Goal: Task Accomplishment & Management: Manage account settings

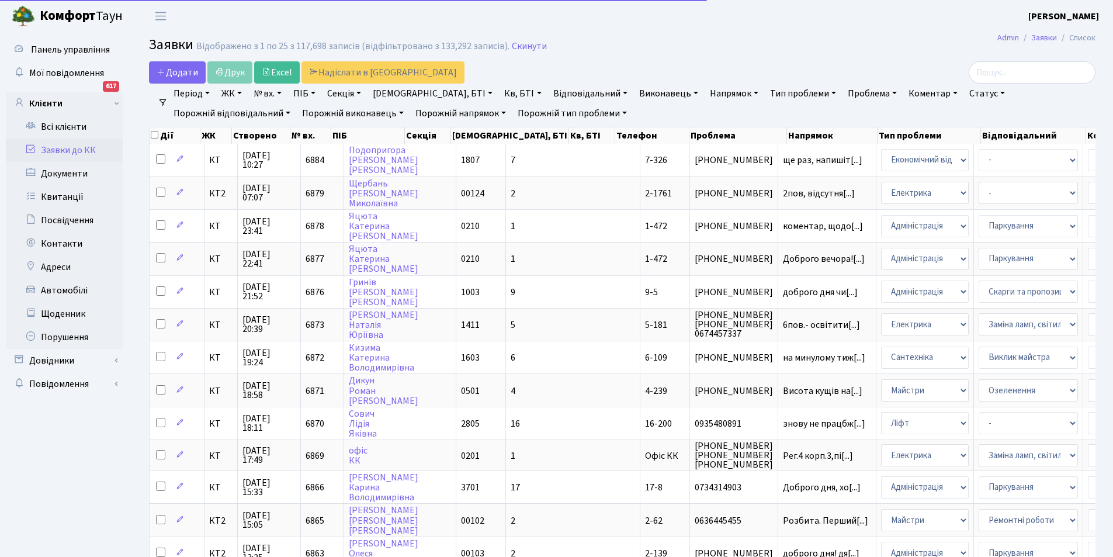
select select "25"
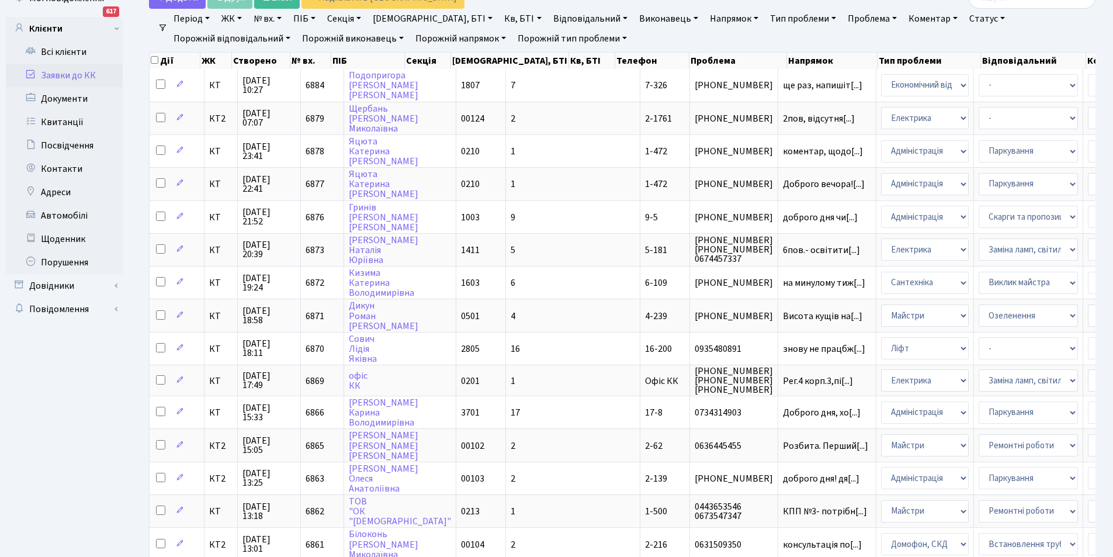
scroll to position [144, 0]
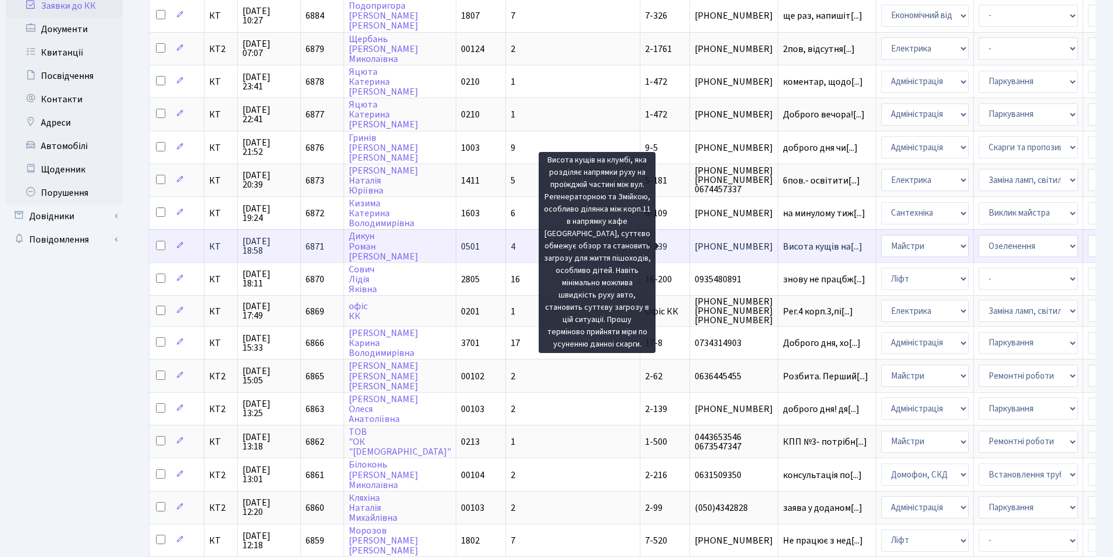
click at [783, 246] on span "Висота кущів на[...]" at bounding box center [822, 246] width 79 height 13
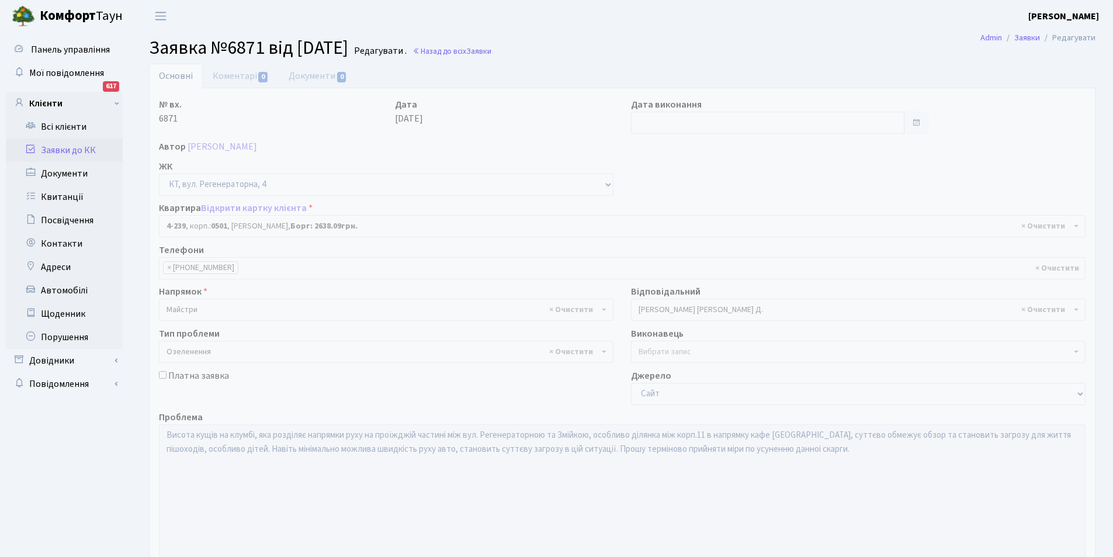
select select "1017"
select select "65"
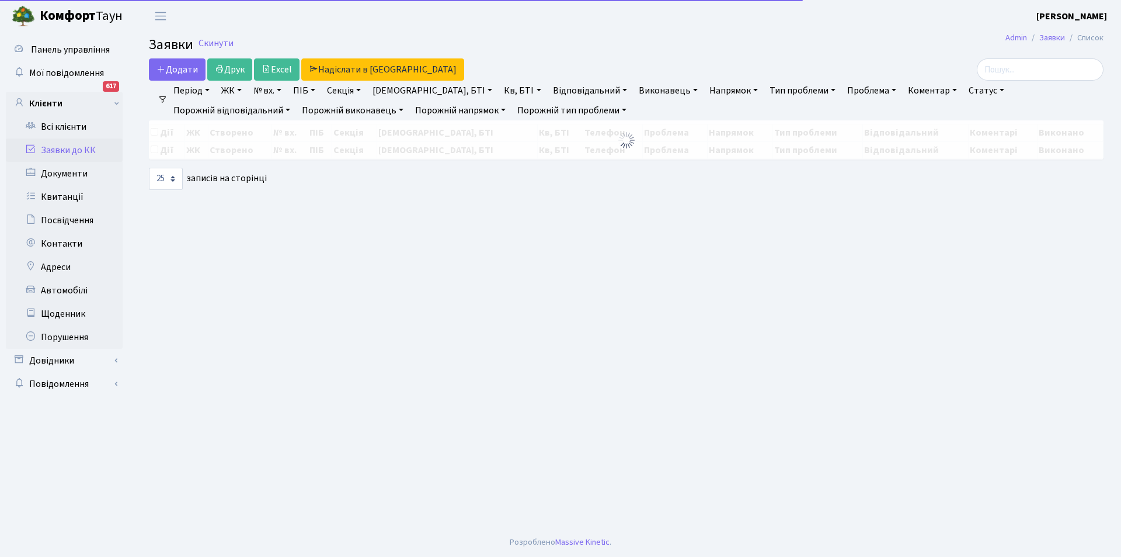
select select "25"
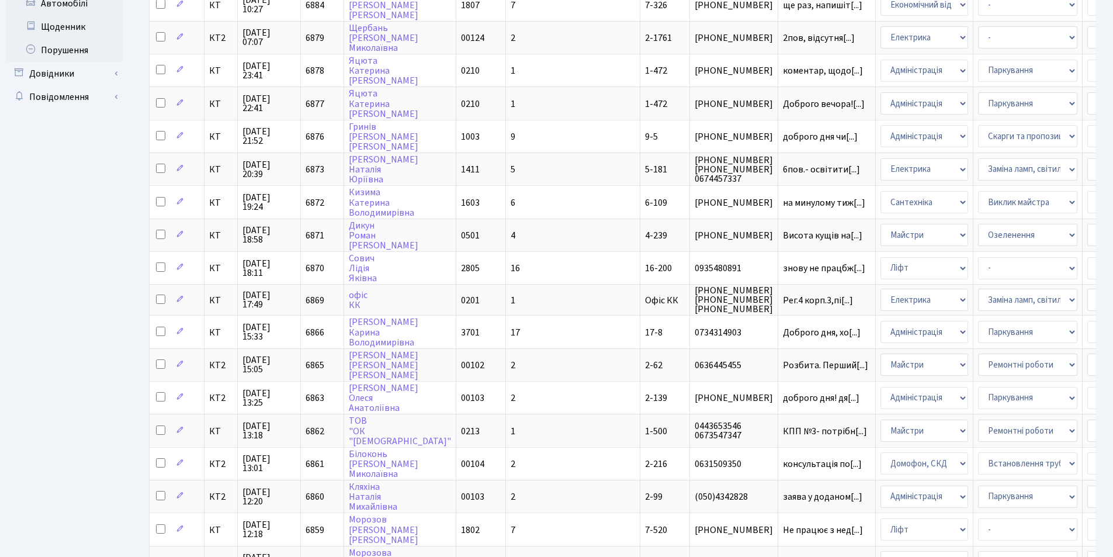
scroll to position [296, 0]
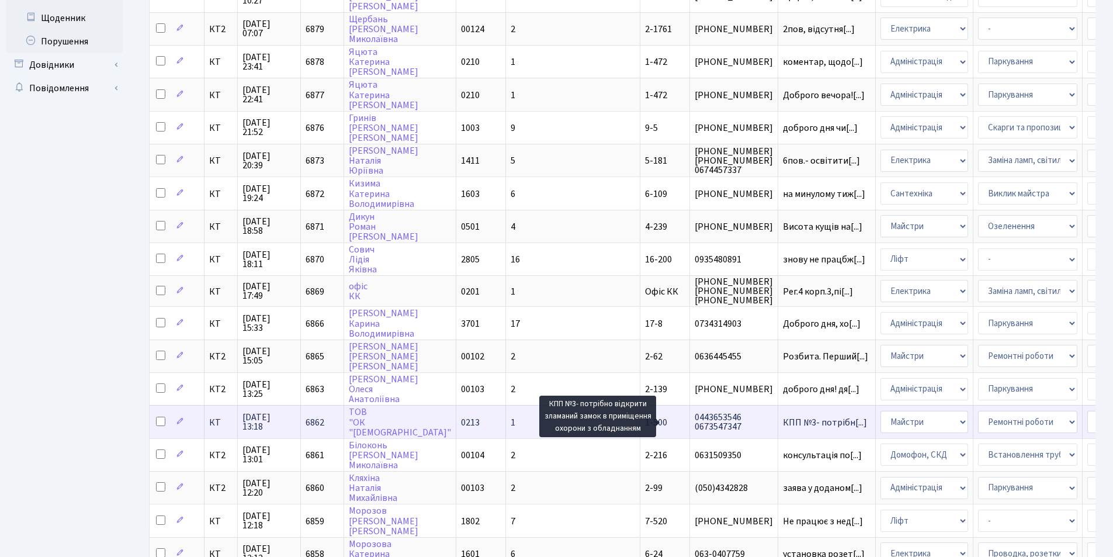
click at [783, 418] on span "КПП №3- потрібн[...]" at bounding box center [825, 422] width 84 height 13
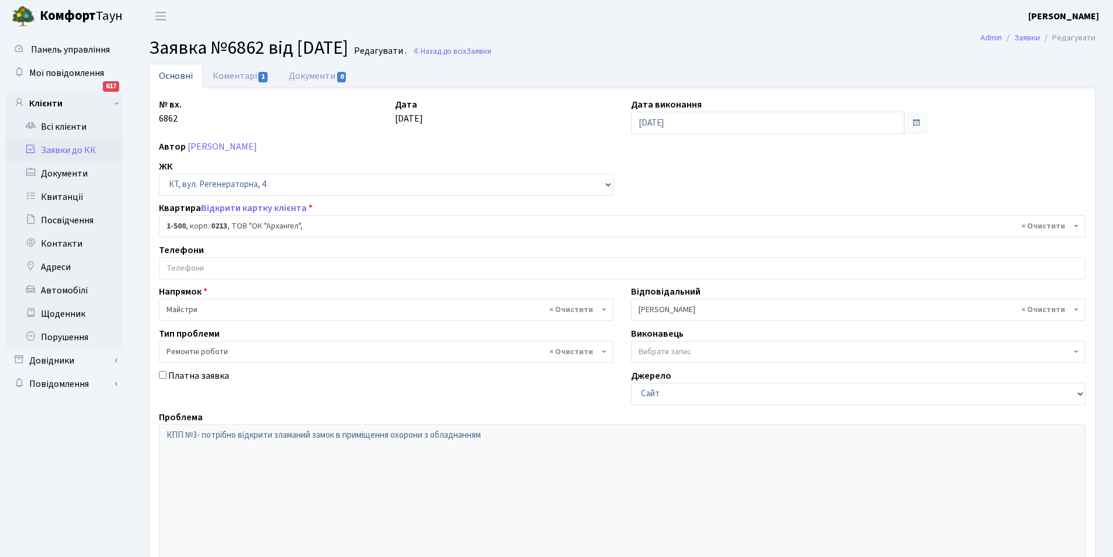
select select "16285"
select select "62"
click at [228, 72] on link "Коментарі 1" at bounding box center [241, 76] width 76 height 24
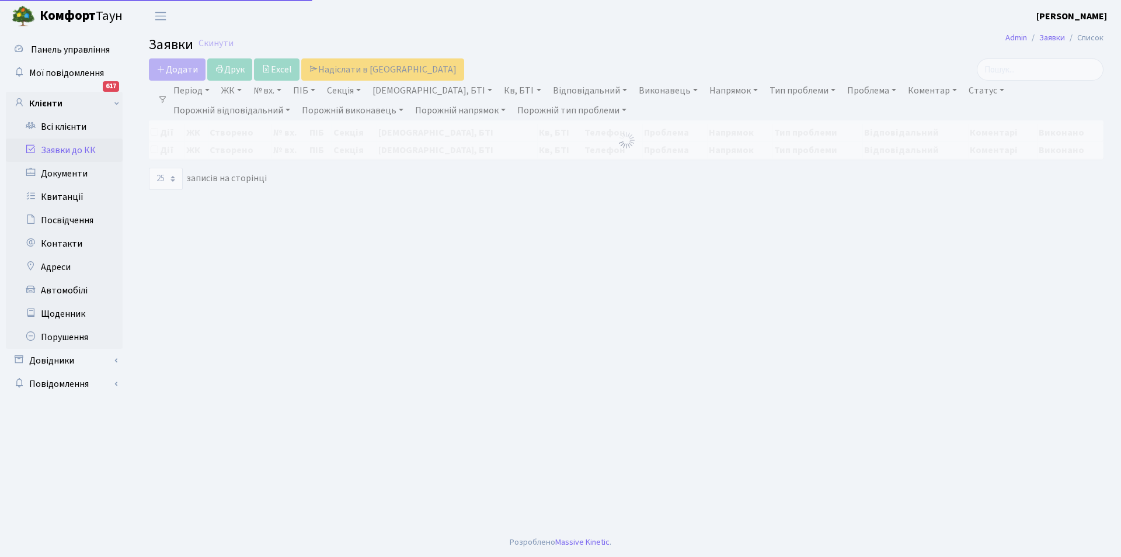
select select "25"
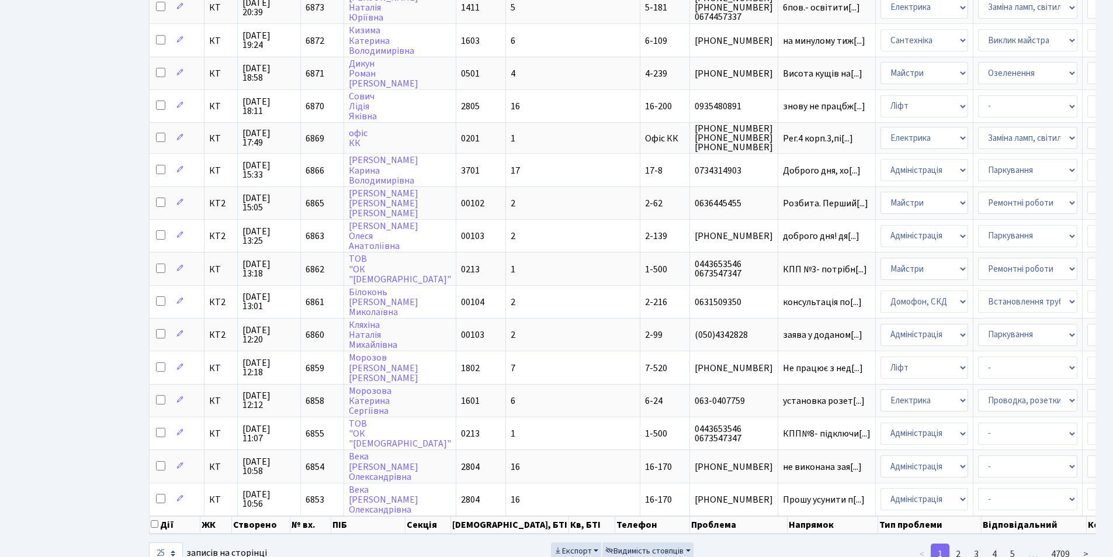
scroll to position [449, 0]
